Goal: Transaction & Acquisition: Subscribe to service/newsletter

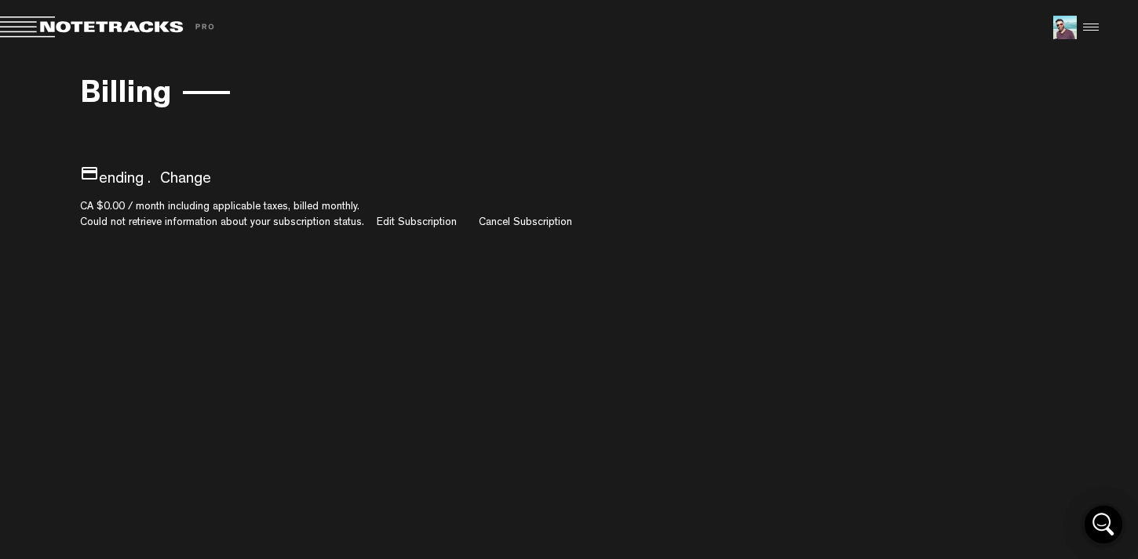
click at [1091, 29] on div at bounding box center [1089, 28] width 24 height 24
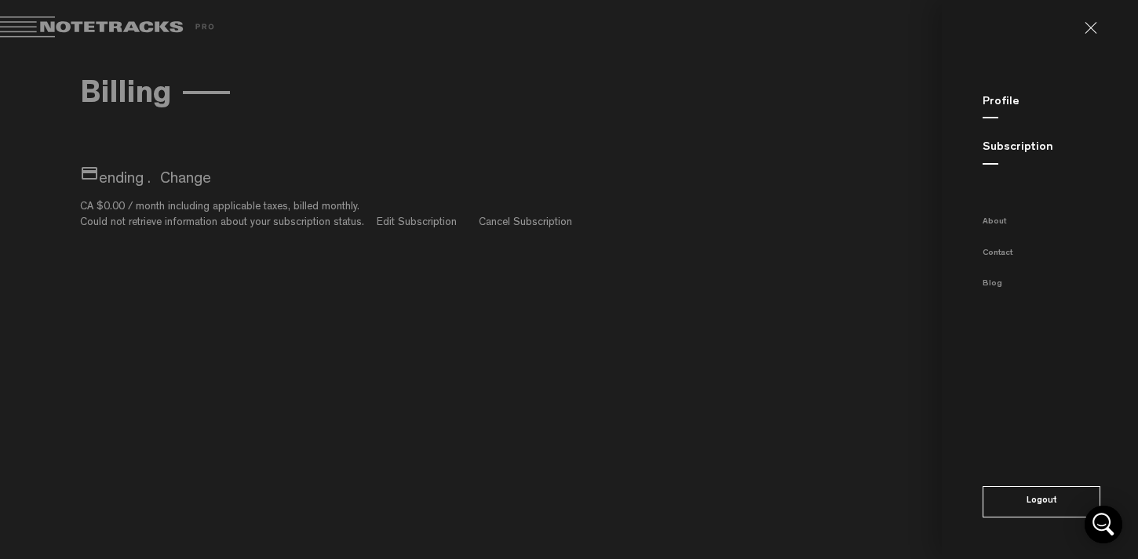
click at [527, 170] on md-backdrop at bounding box center [569, 279] width 1138 height 559
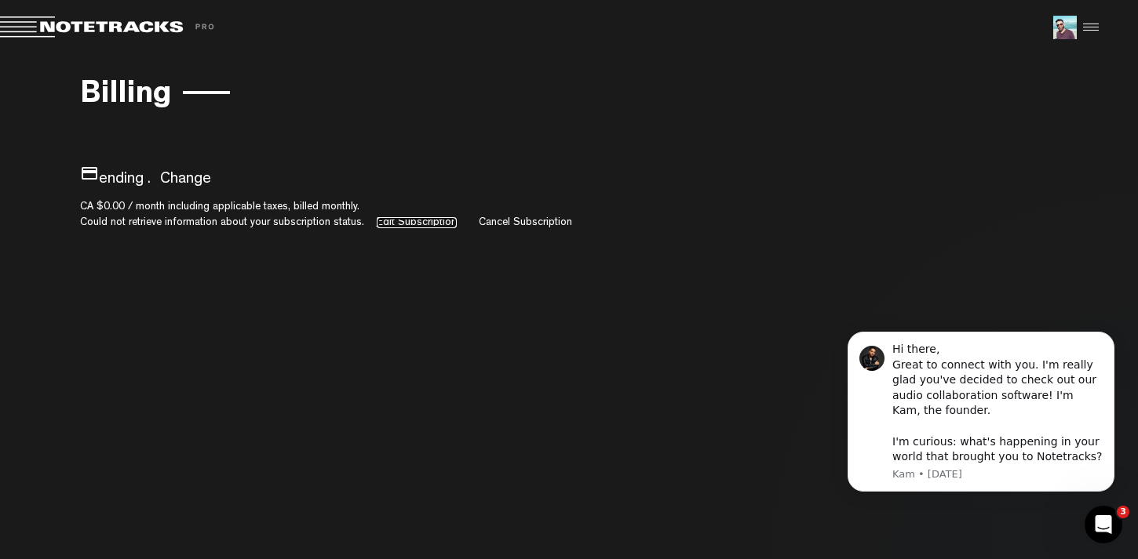
click at [421, 221] on link "Edit Subscription" at bounding box center [417, 222] width 80 height 11
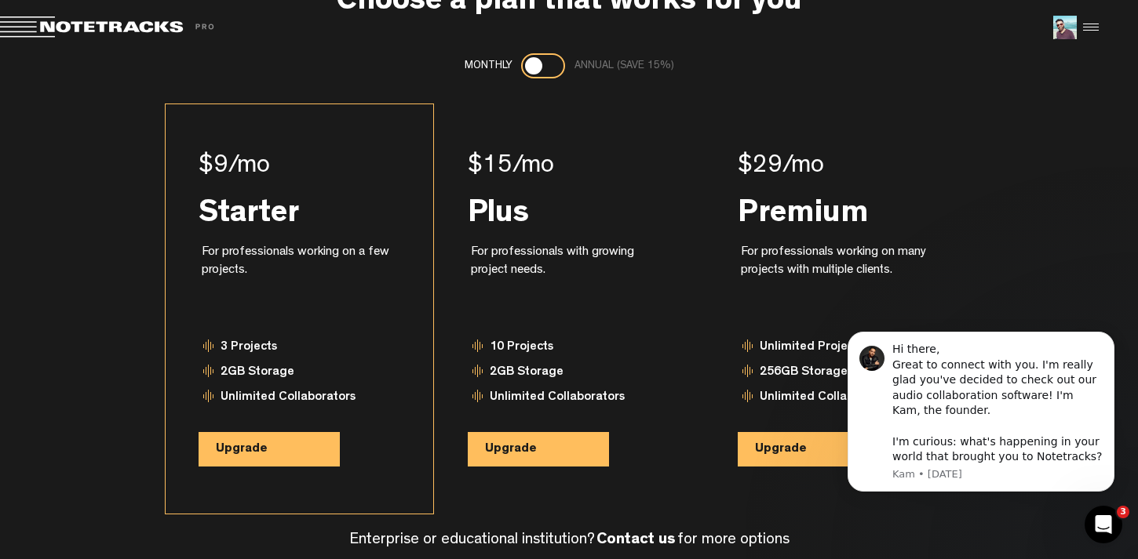
scroll to position [104, 0]
click at [250, 449] on span "Upgrade" at bounding box center [242, 449] width 52 height 13
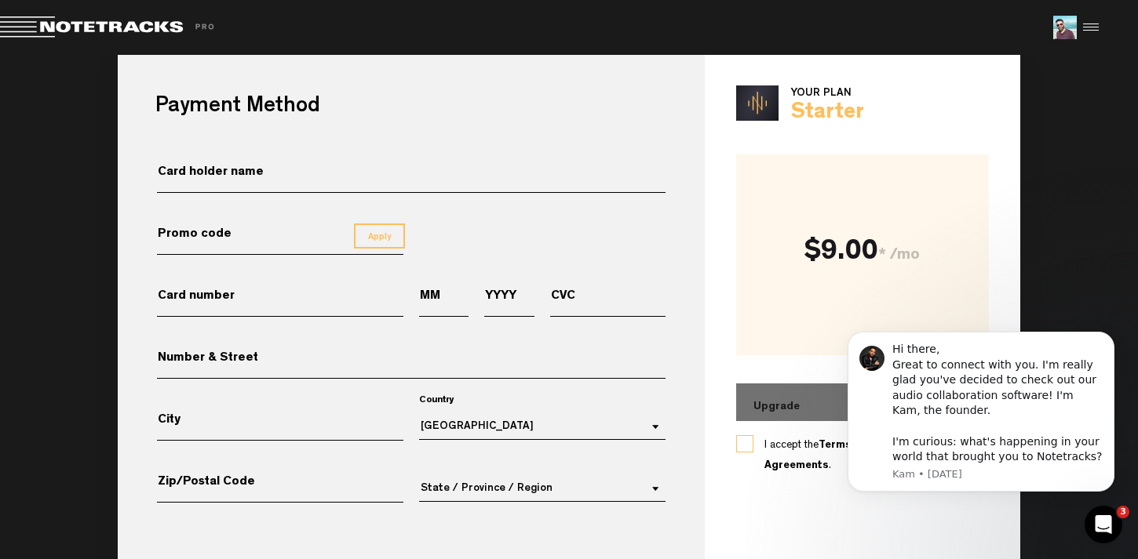
scroll to position [111, 0]
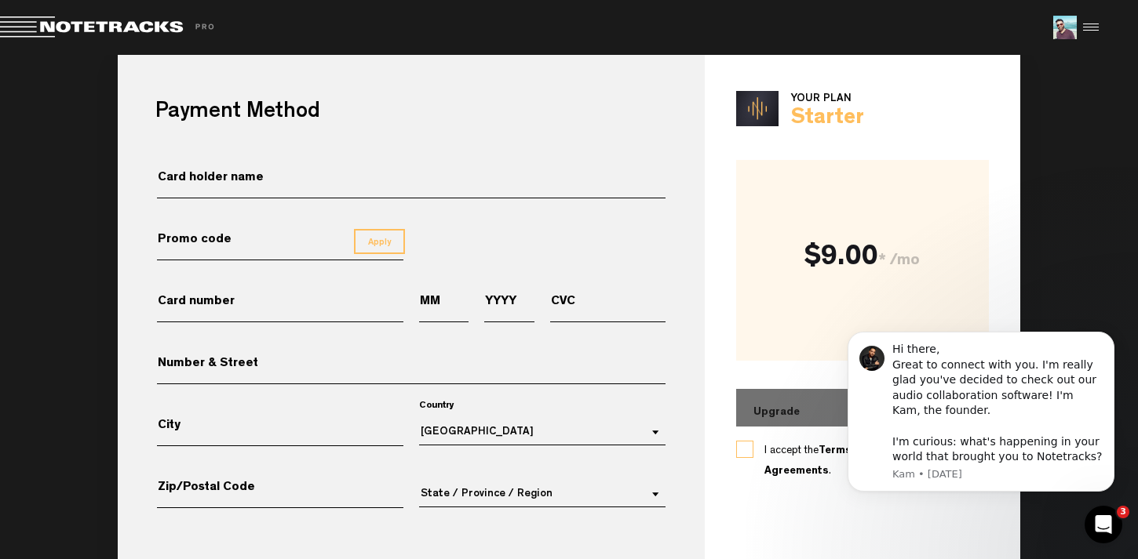
click at [257, 183] on input "Card holder name" at bounding box center [411, 184] width 508 height 27
type input "Mother City Records"
type input "[CREDIT_CARD_NUMBER]"
type input "11"
type input "2025"
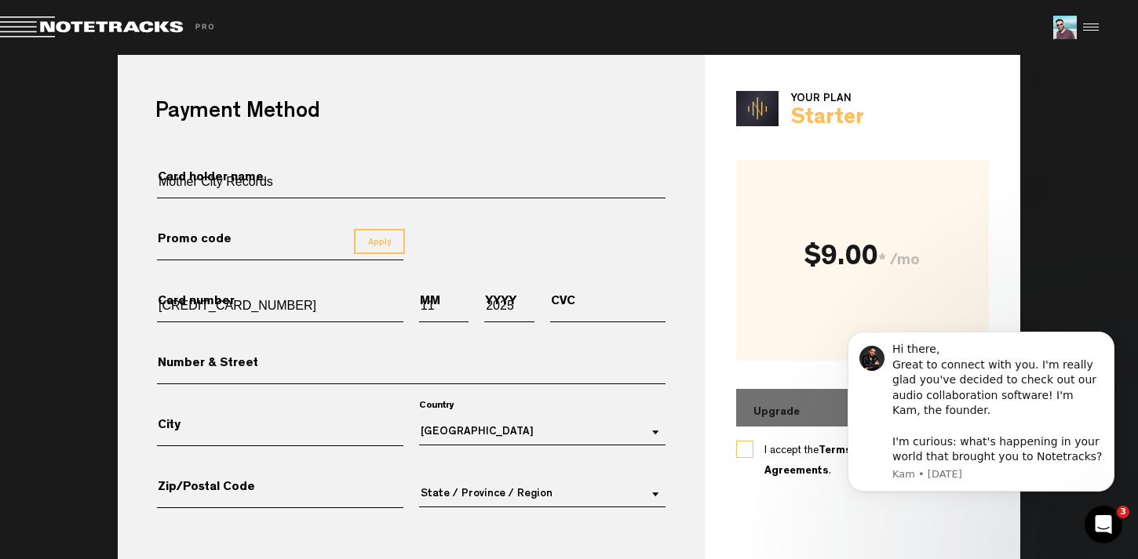
type input "304"
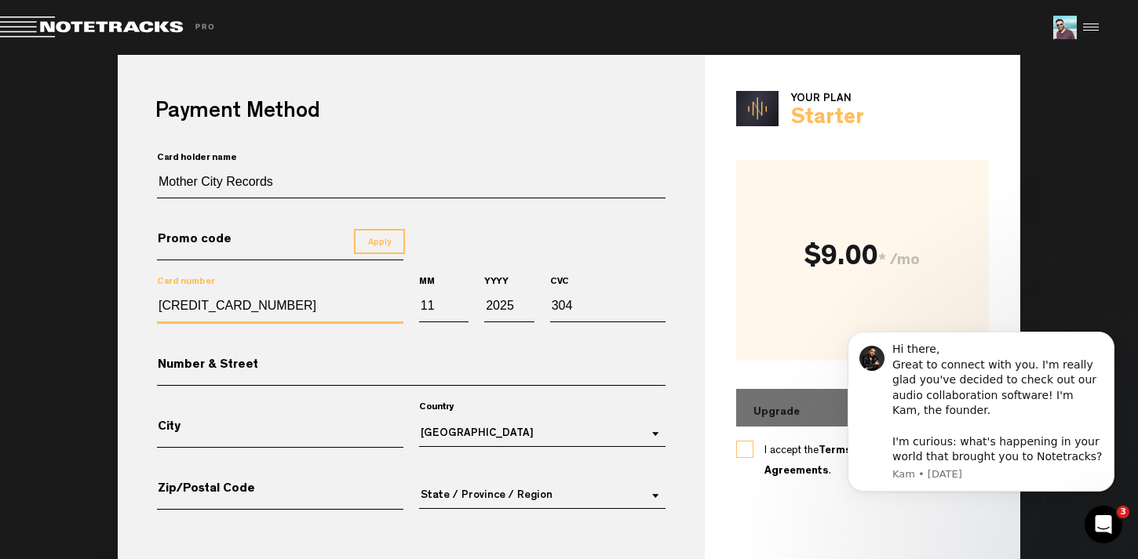
click at [284, 312] on input "[CREDIT_CARD_NUMBER]" at bounding box center [280, 309] width 246 height 29
click at [288, 305] on input "[CREDIT_CARD_NUMBER]" at bounding box center [280, 309] width 246 height 29
type input "[CREDIT_CARD_NUMBER]"
click at [432, 304] on input "11" at bounding box center [443, 308] width 49 height 27
